Goal: Task Accomplishment & Management: Manage account settings

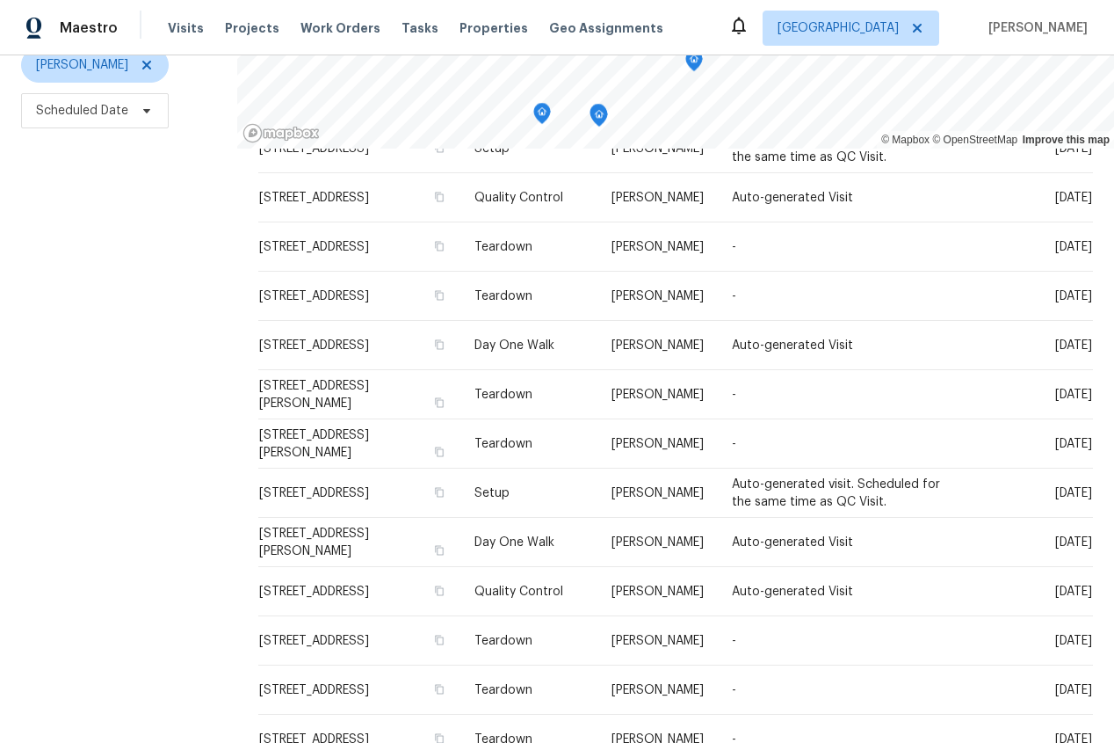
scroll to position [416, 0]
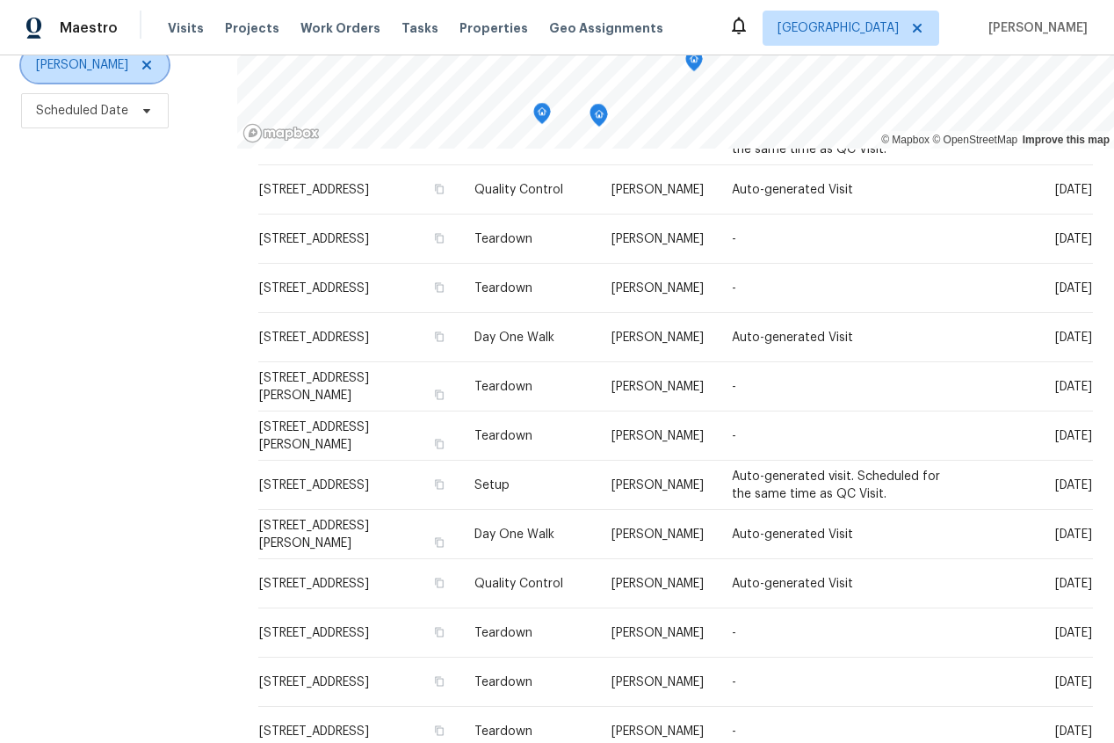
click at [142, 63] on icon at bounding box center [146, 65] width 9 height 9
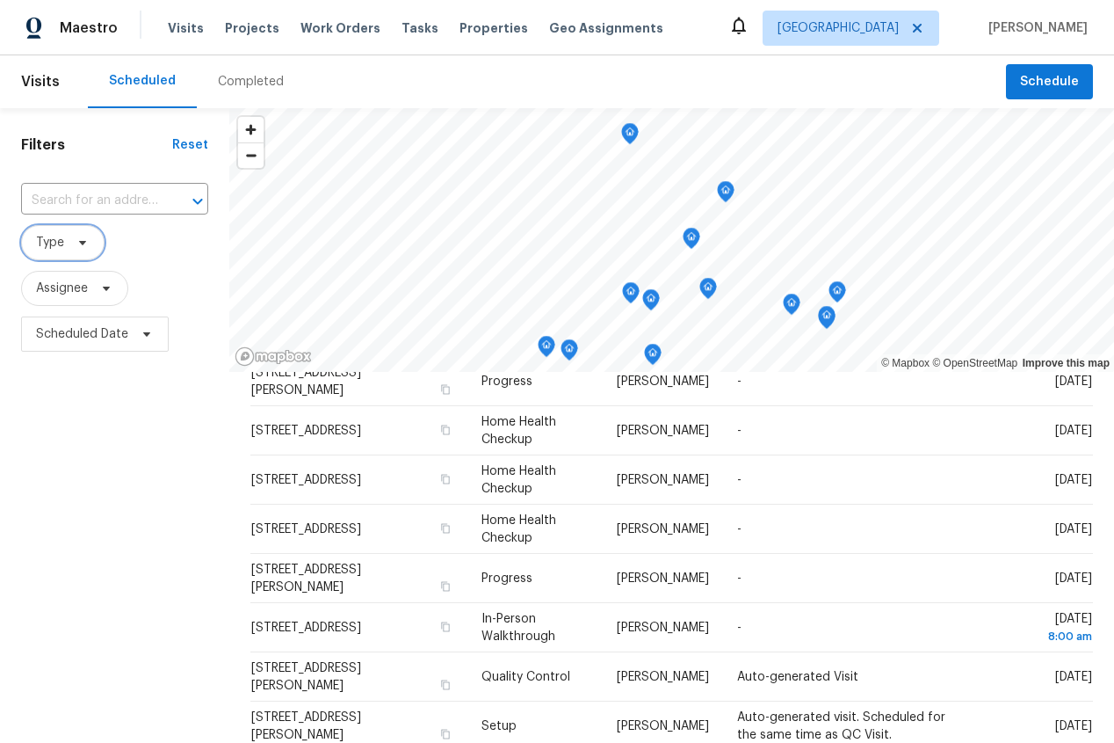
click at [74, 243] on span at bounding box center [79, 243] width 19 height 14
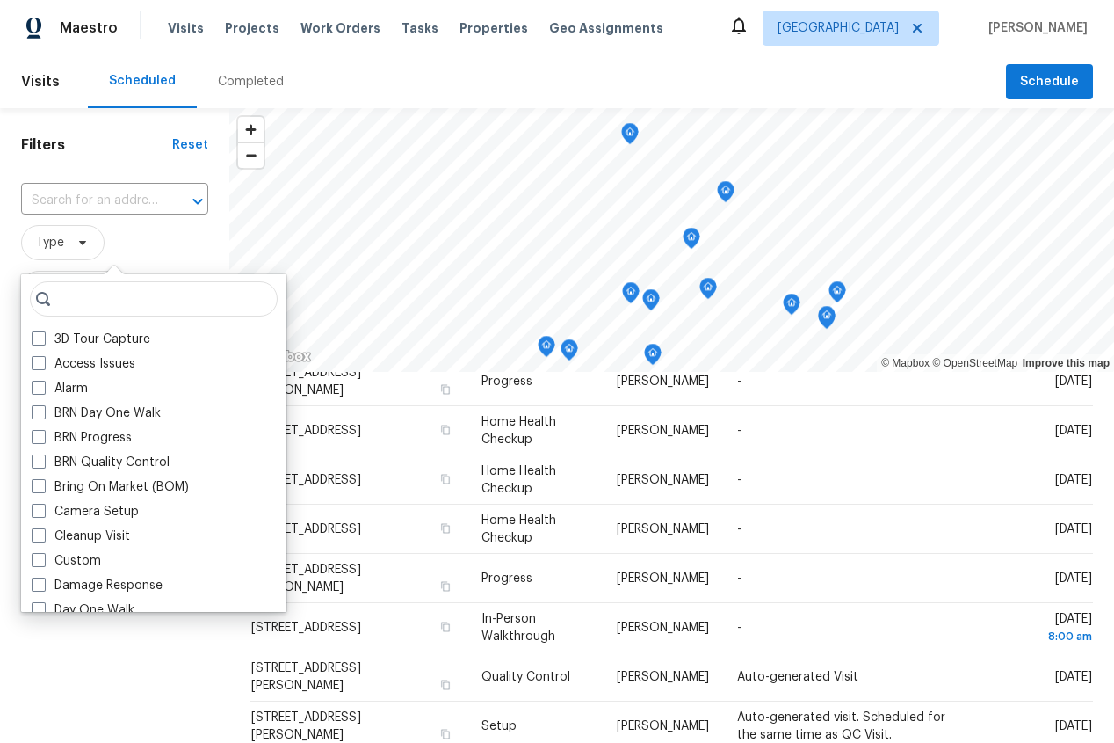
click at [129, 294] on input "search" at bounding box center [154, 298] width 248 height 35
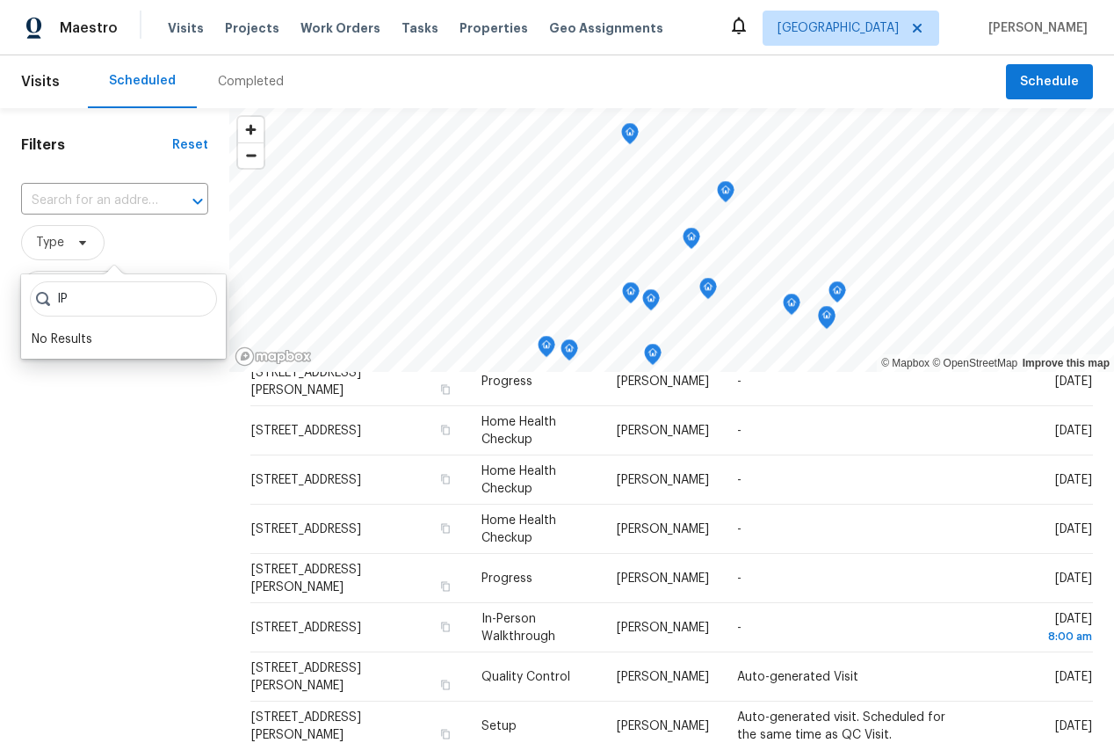
type input "I"
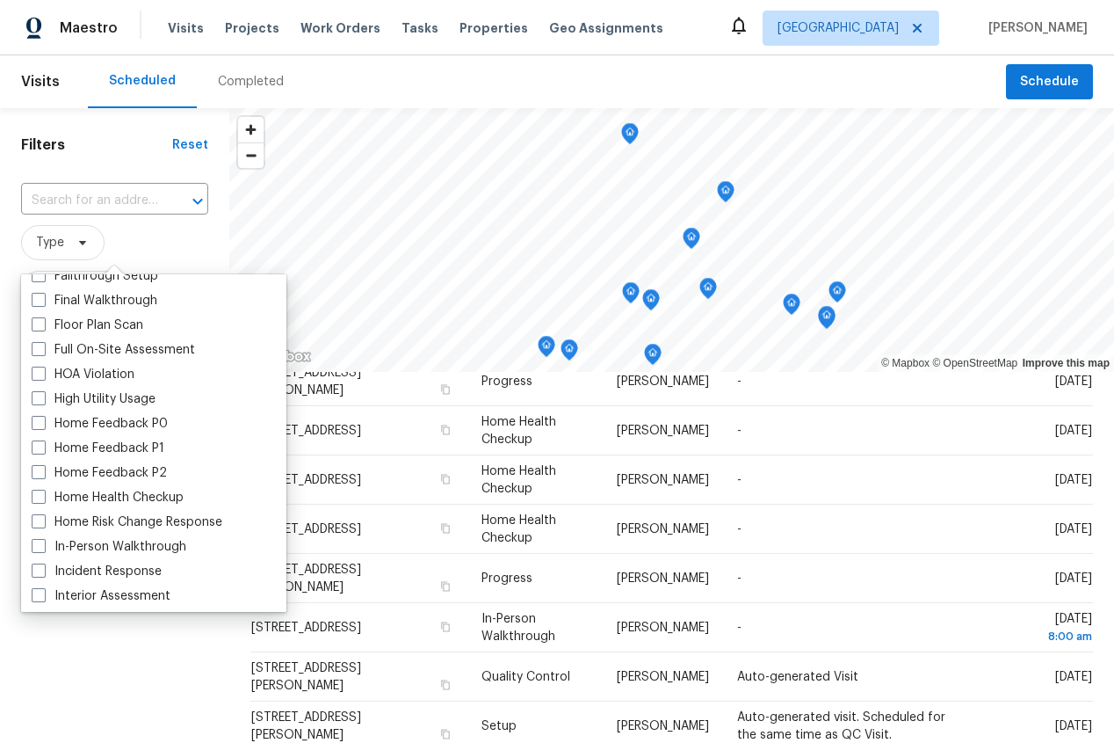
scroll to position [429, 0]
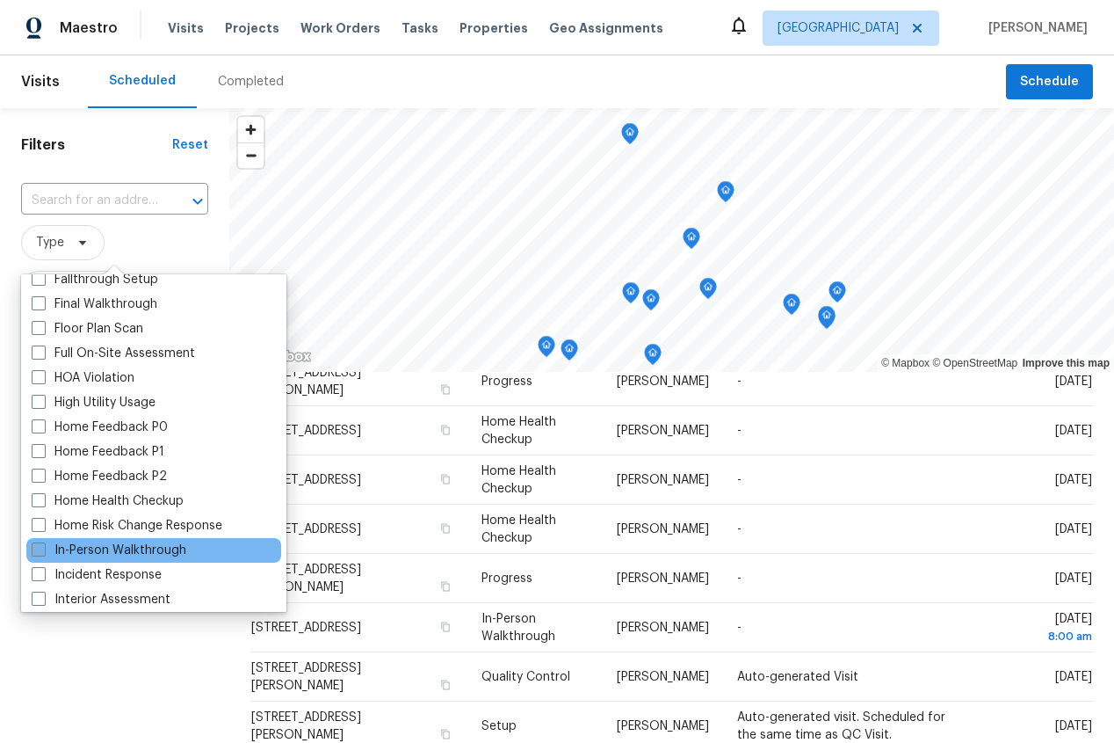
click at [128, 553] on label "In-Person Walkthrough" at bounding box center [109, 550] width 155 height 18
click at [43, 553] on input "In-Person Walkthrough" at bounding box center [37, 546] width 11 height 11
checkbox input "true"
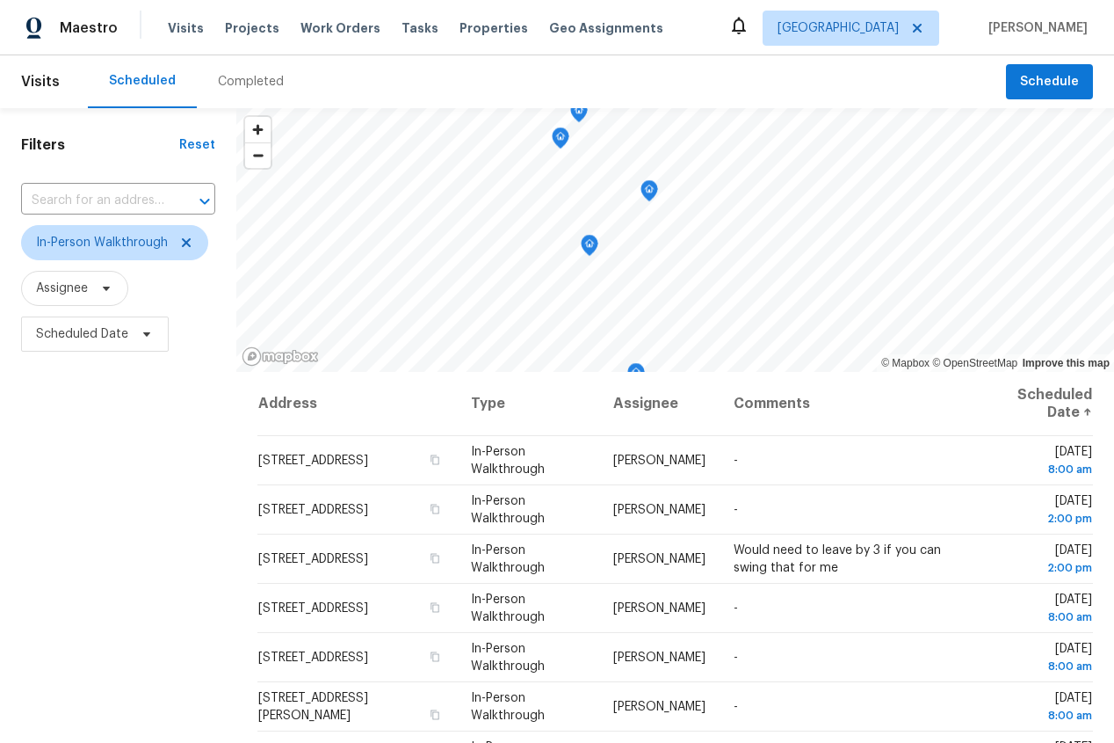
click at [150, 694] on div "Filters Reset ​ In-Person Walkthrough Assignee Scheduled Date" at bounding box center [118, 537] width 236 height 858
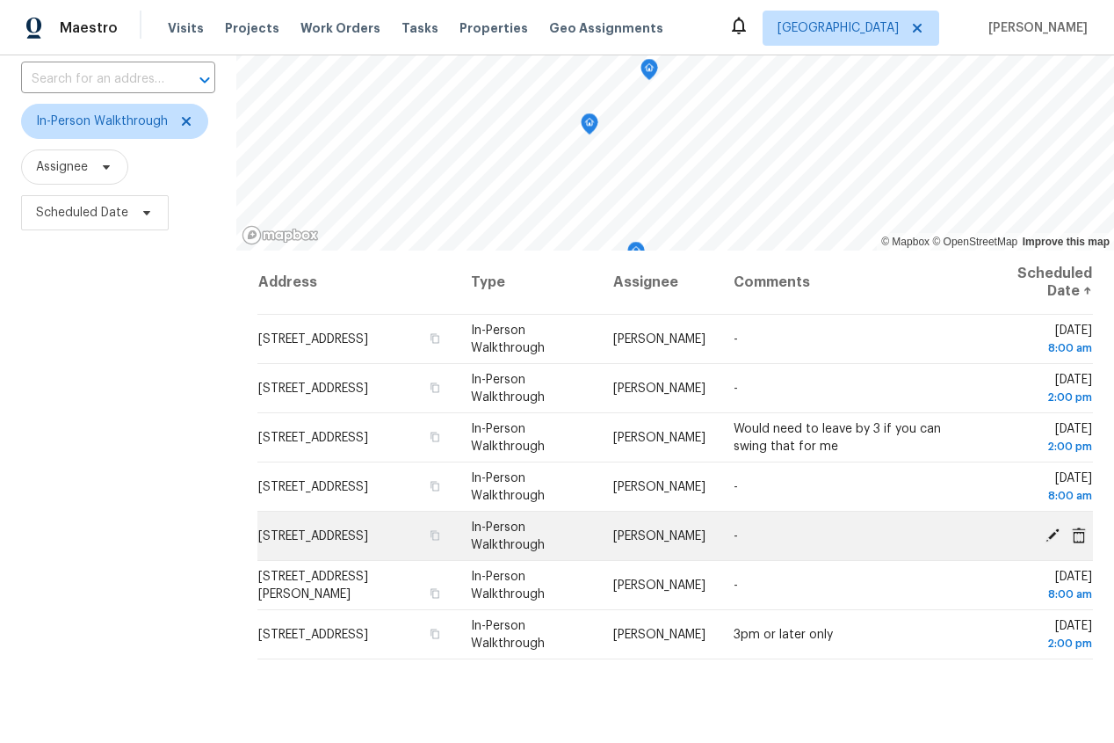
scroll to position [151, 0]
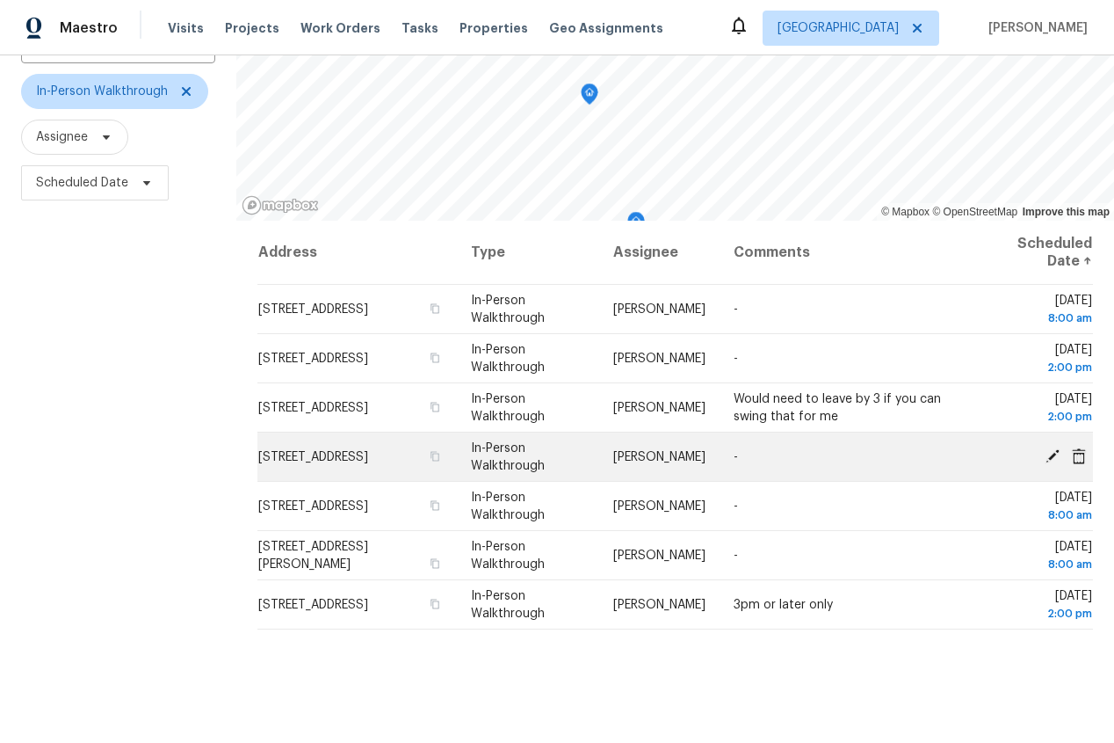
click at [1050, 449] on icon at bounding box center [1053, 455] width 16 height 16
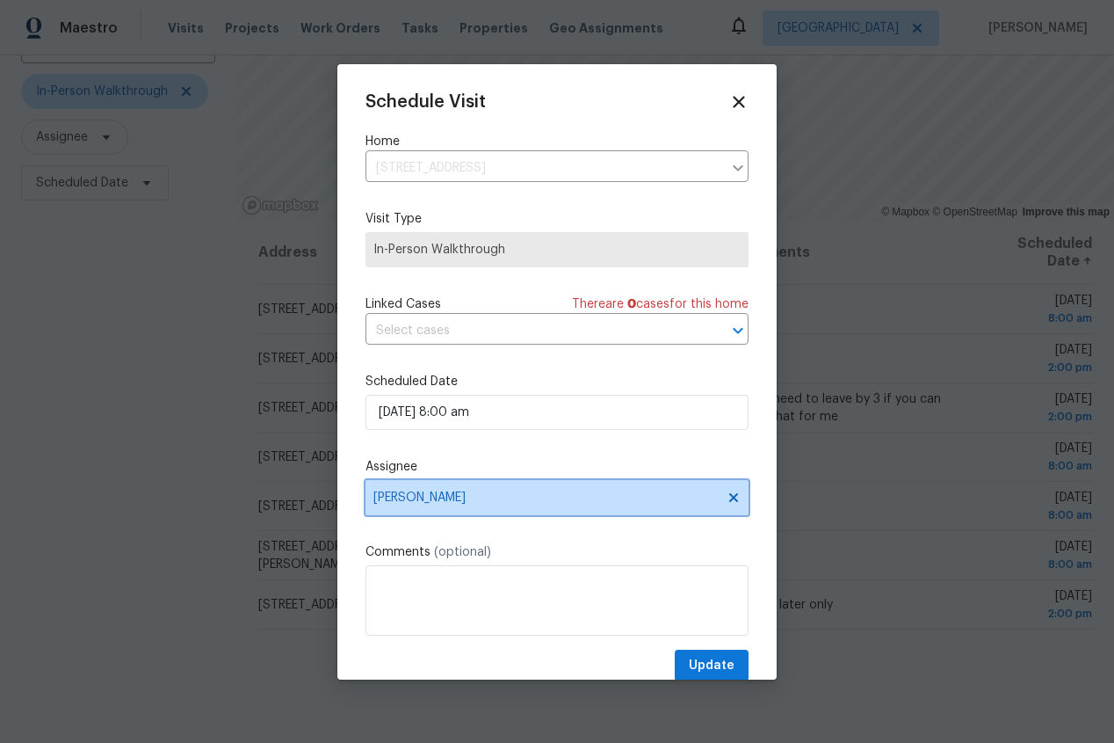
click at [727, 495] on icon at bounding box center [734, 497] width 14 height 14
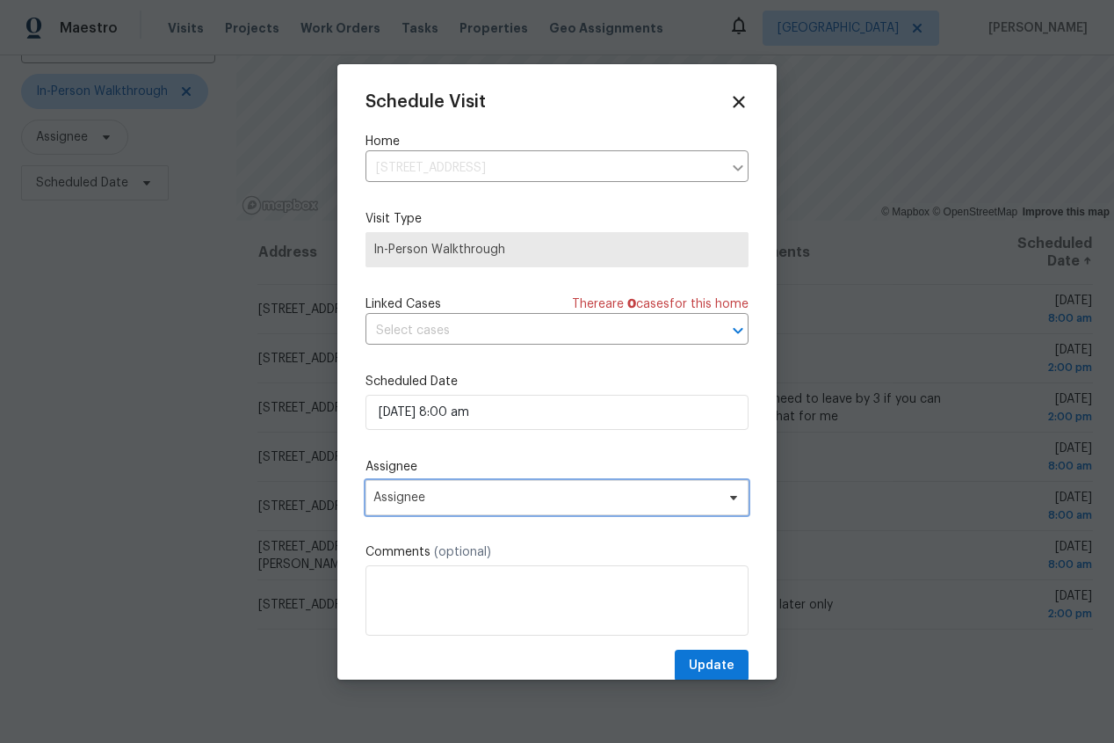
click at [535, 501] on span "Assignee" at bounding box center [545, 497] width 344 height 14
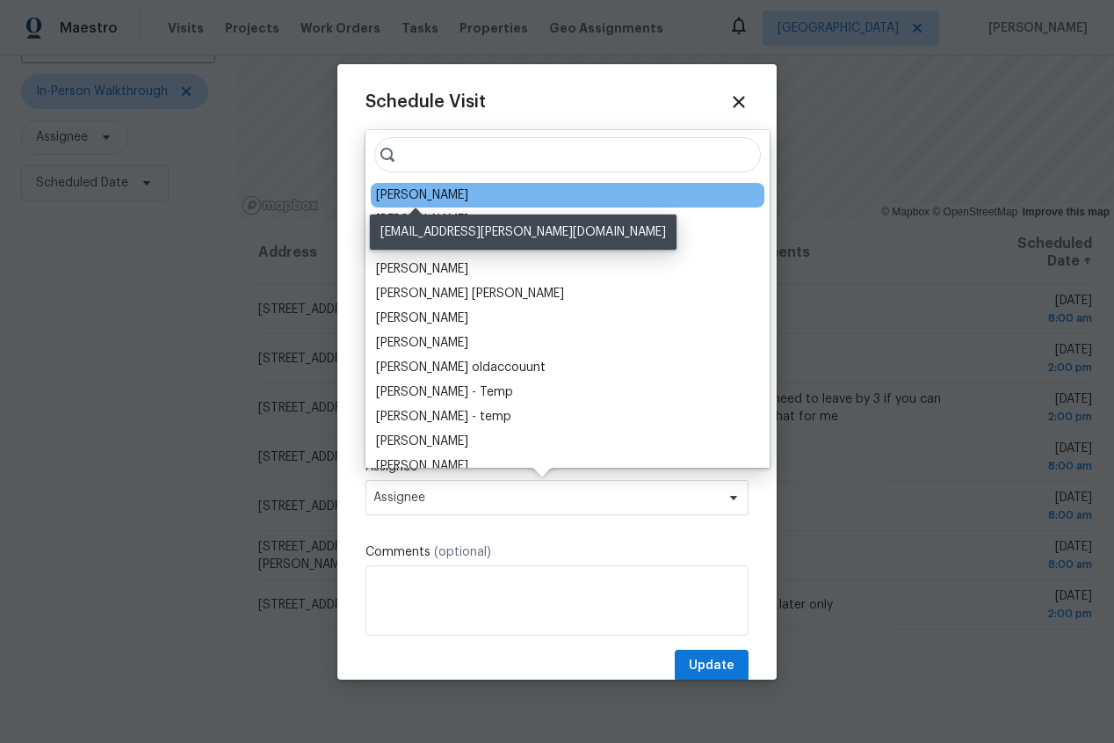
click at [396, 197] on div "[PERSON_NAME]" at bounding box center [422, 195] width 92 height 18
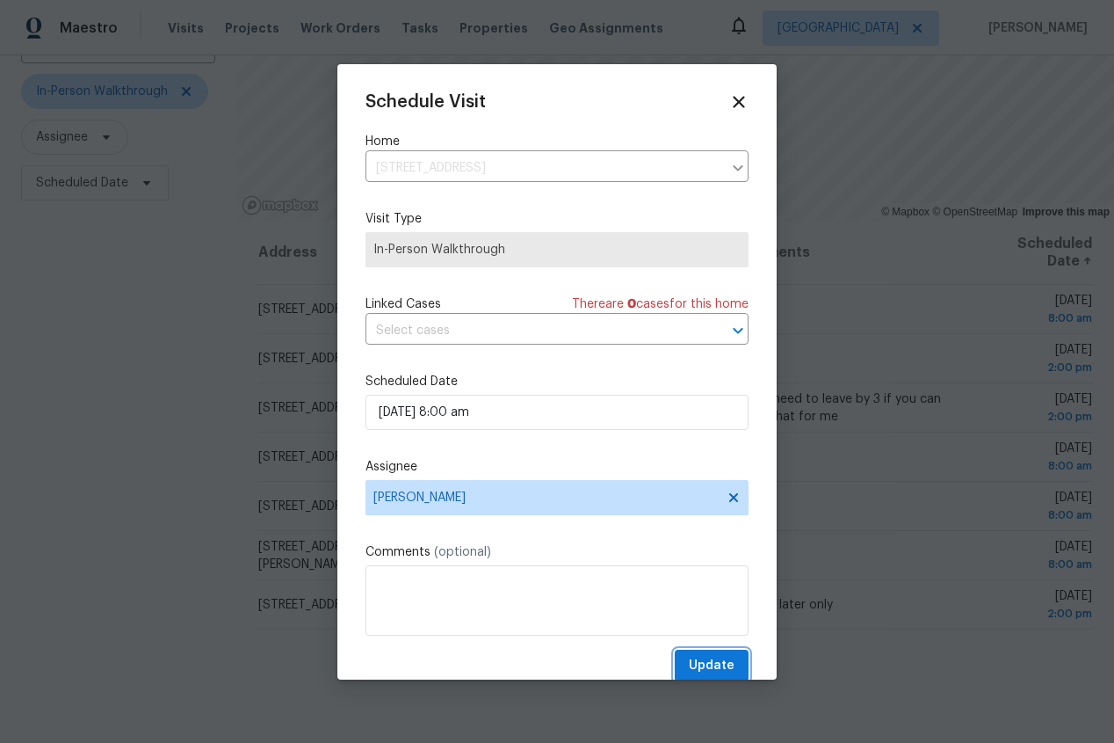
click at [706, 656] on span "Update" at bounding box center [712, 666] width 46 height 22
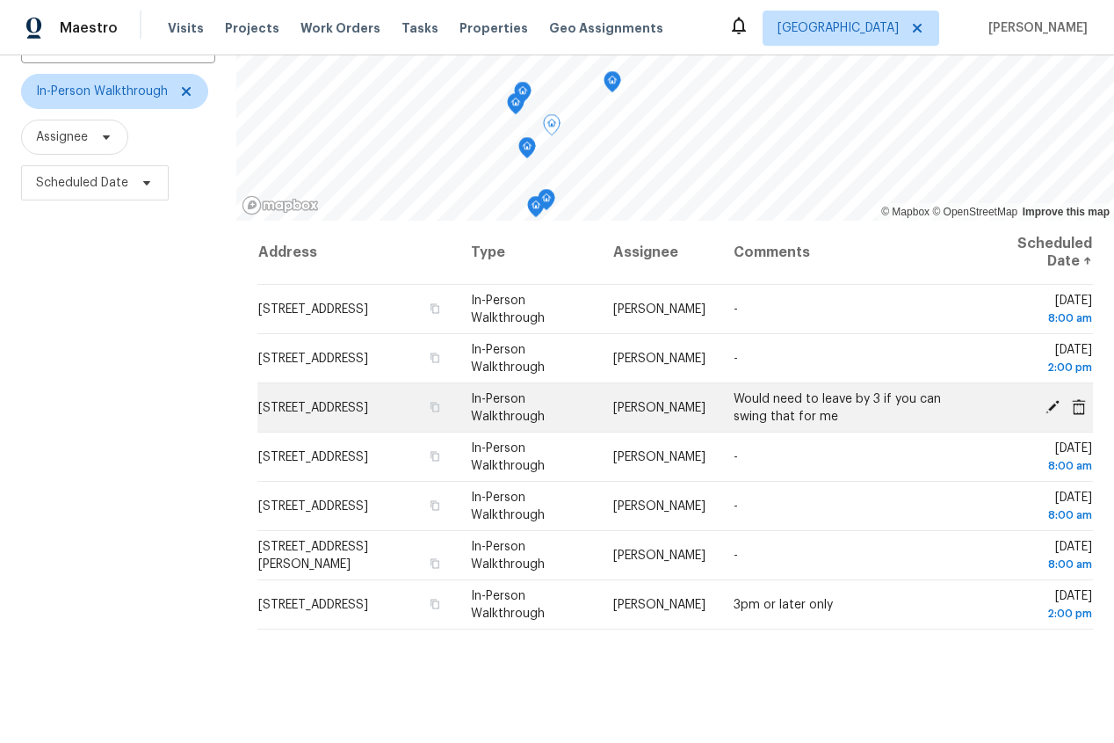
click at [1052, 403] on icon at bounding box center [1053, 406] width 16 height 16
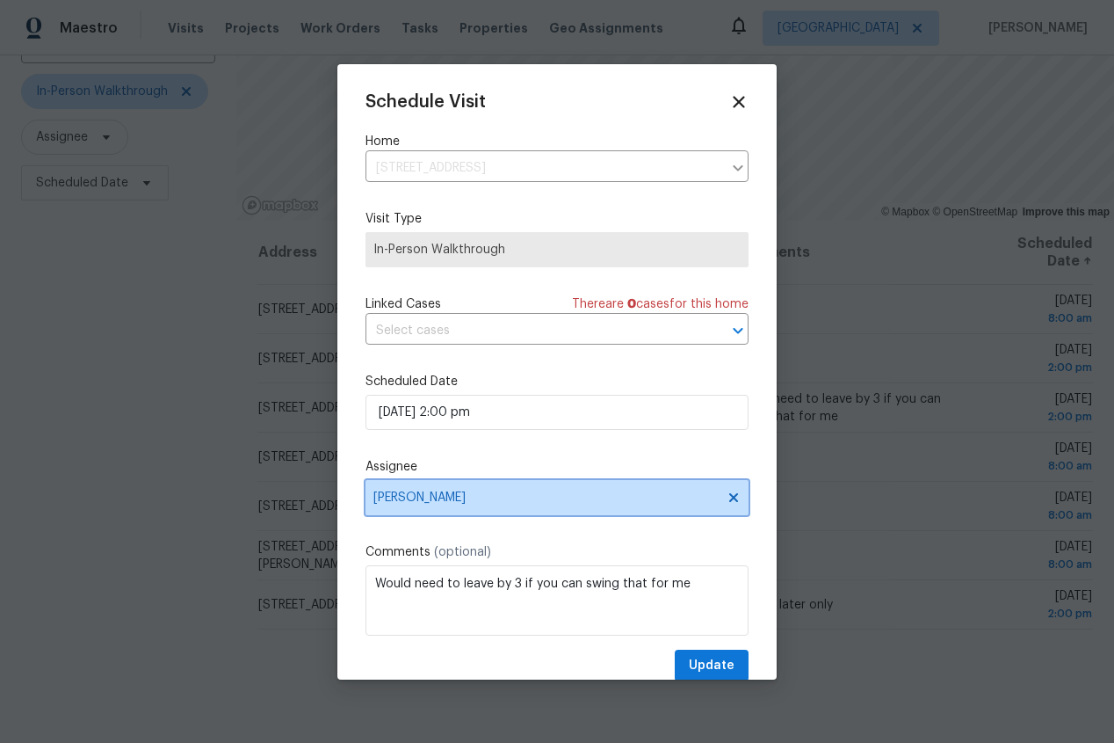
click at [736, 497] on icon at bounding box center [733, 496] width 9 height 9
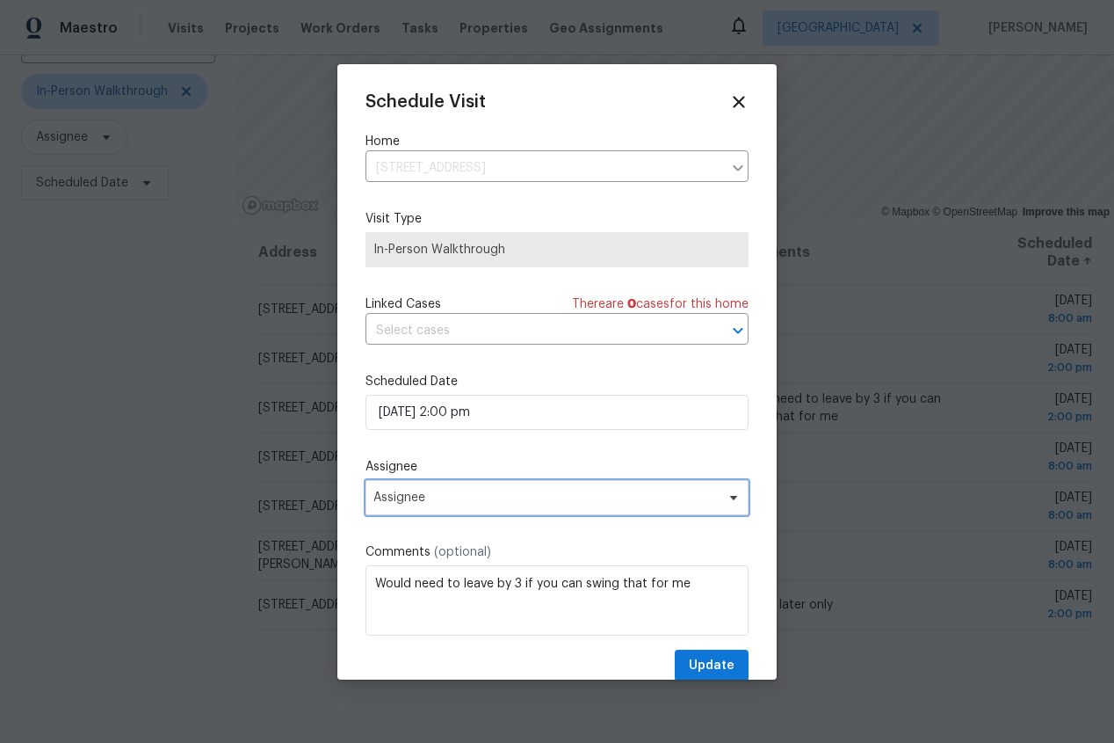
click at [552, 500] on span "Assignee" at bounding box center [545, 497] width 344 height 14
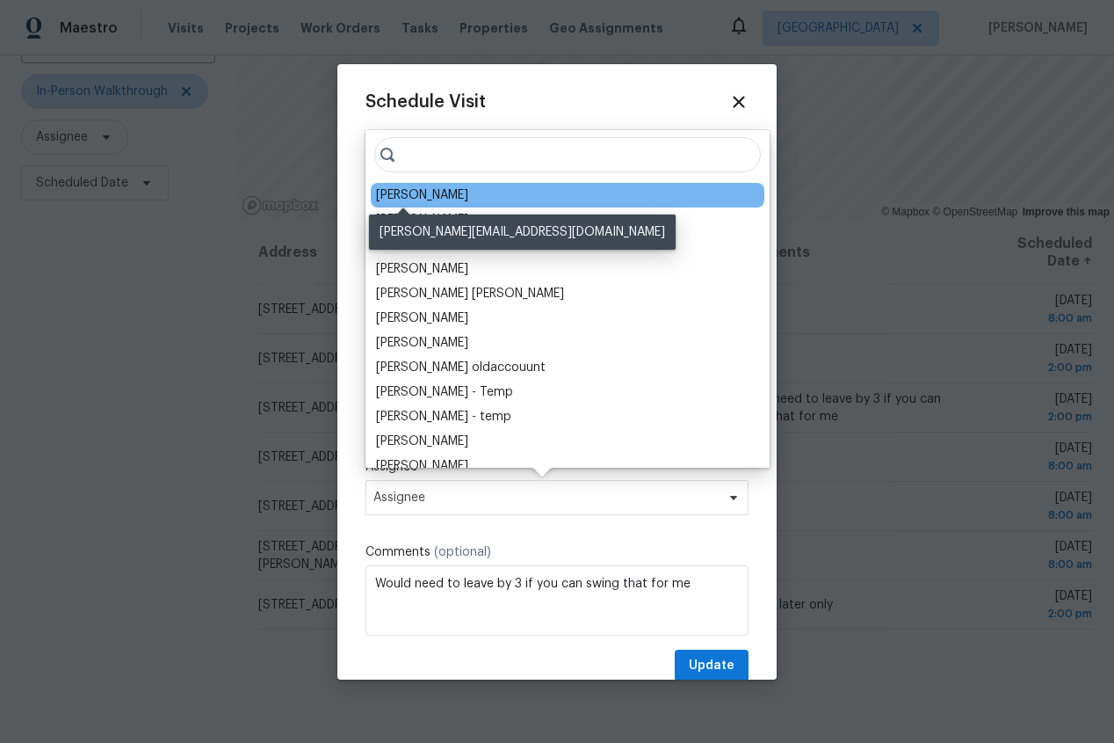
click at [416, 198] on div "[PERSON_NAME]" at bounding box center [422, 195] width 92 height 18
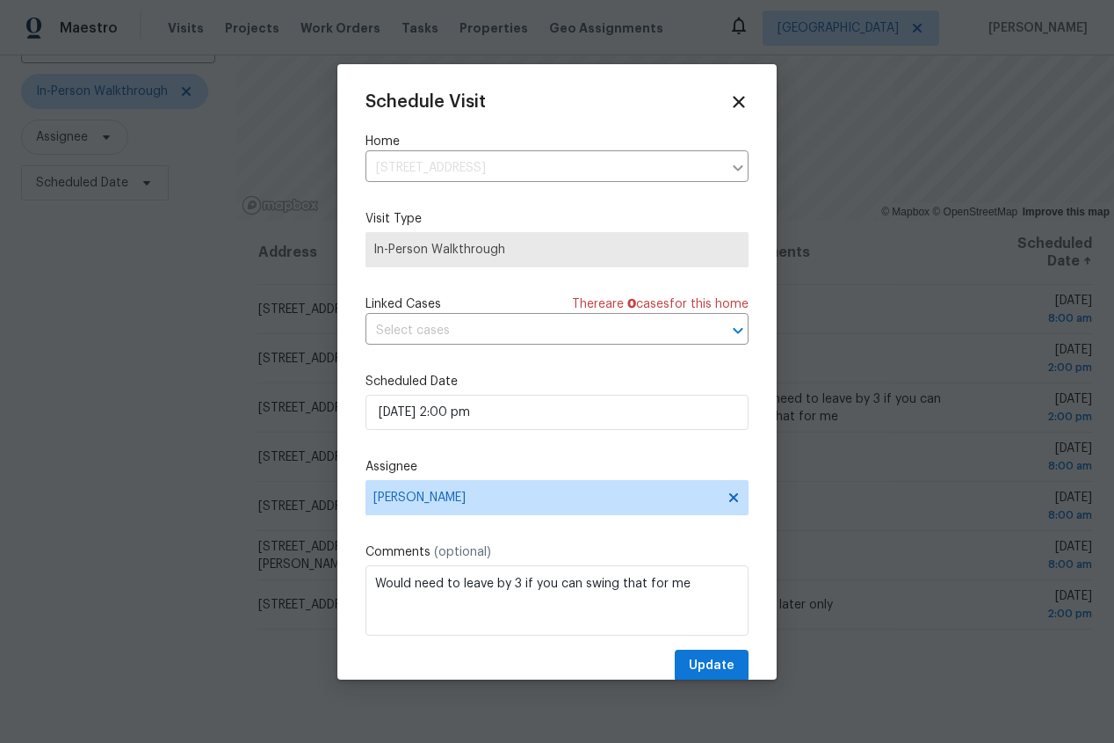
click at [717, 649] on div "Schedule Visit Home [STREET_ADDRESS] ​ Visit Type In-Person Walkthrough Linked …" at bounding box center [557, 387] width 383 height 590
click at [744, 668] on button "Update" at bounding box center [712, 665] width 74 height 33
